Goal: Information Seeking & Learning: Learn about a topic

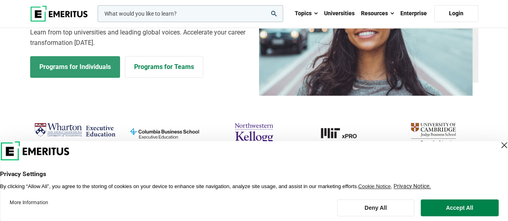
click at [100, 72] on link "Programs for Individuals" at bounding box center [75, 67] width 90 height 22
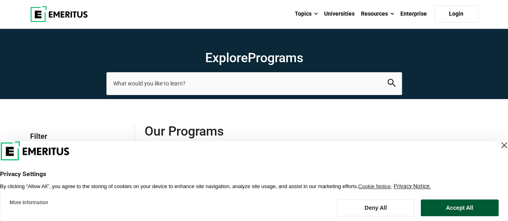
click at [430, 206] on button "Accept All" at bounding box center [459, 208] width 78 height 17
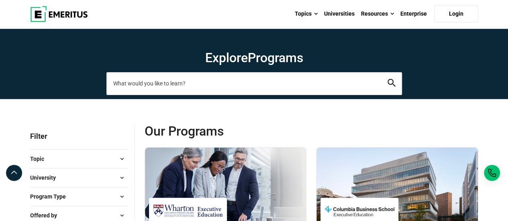
click at [151, 82] on input "search-page" at bounding box center [254, 83] width 296 height 22
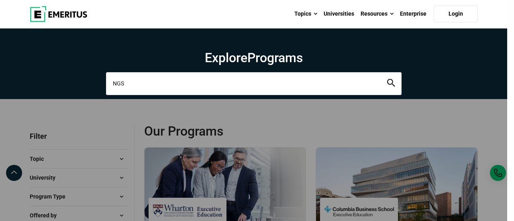
type input "NGS"
click at [387, 79] on button "search" at bounding box center [391, 83] width 8 height 9
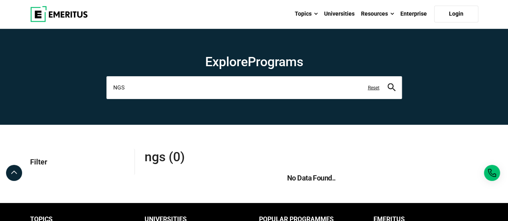
drag, startPoint x: 127, startPoint y: 89, endPoint x: 101, endPoint y: 87, distance: 25.8
click at [101, 87] on section "Explore Programs NGS leadership marketing project management data science produ…" at bounding box center [254, 77] width 508 height 96
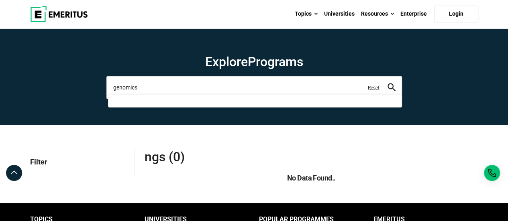
type input "genomics"
click at [388, 83] on button "search" at bounding box center [392, 87] width 8 height 9
